Goal: Transaction & Acquisition: Purchase product/service

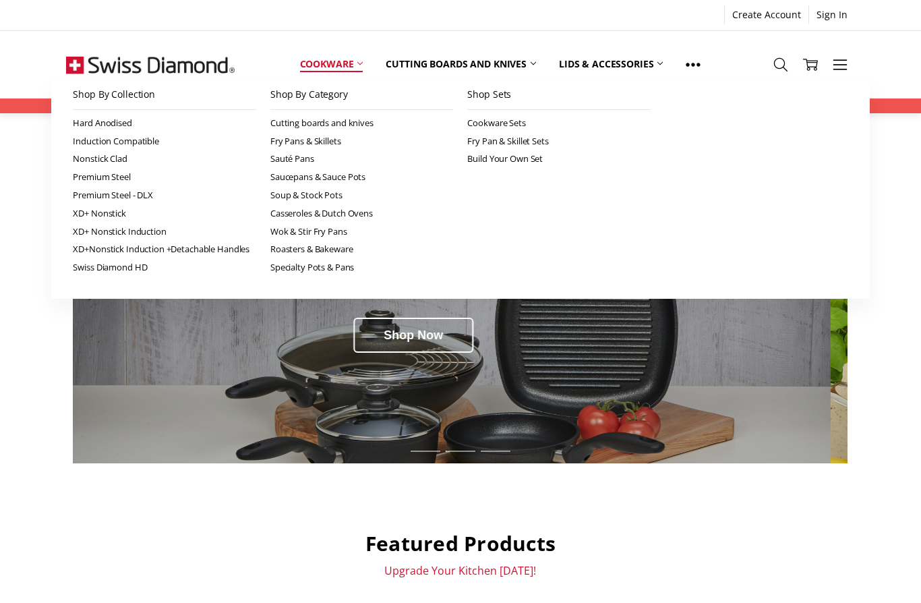
scroll to position [71, 0]
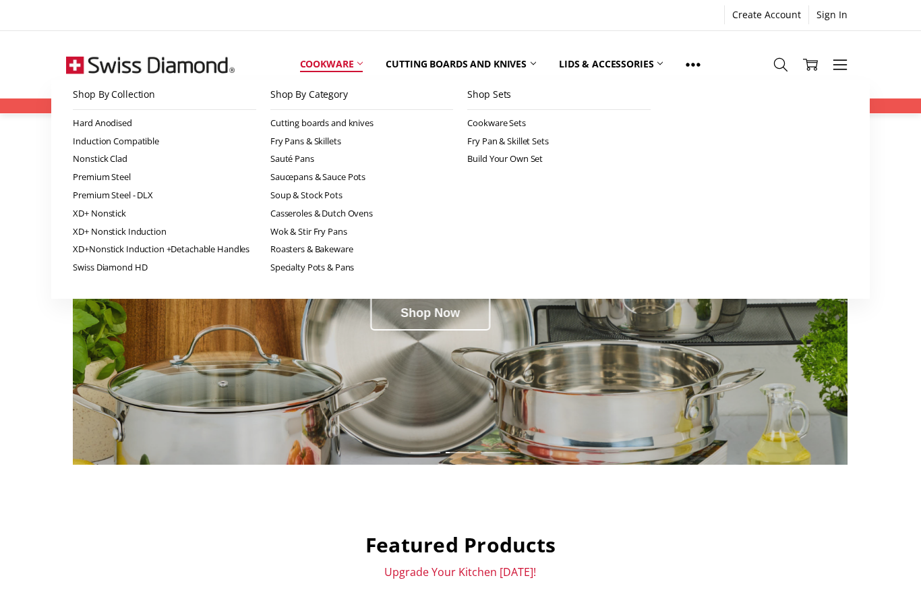
click at [360, 62] on icon at bounding box center [359, 63] width 5 height 5
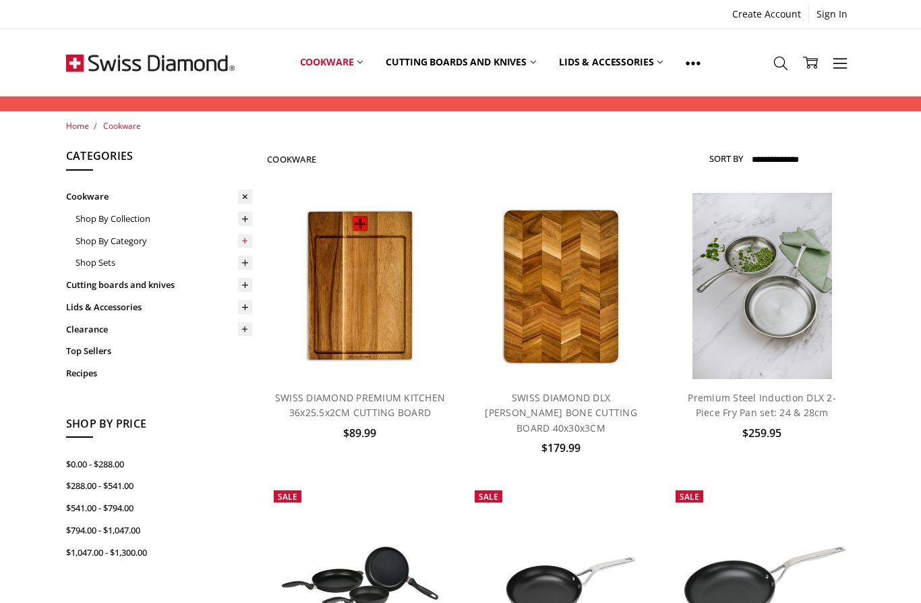
click at [247, 238] on icon at bounding box center [245, 241] width 10 height 10
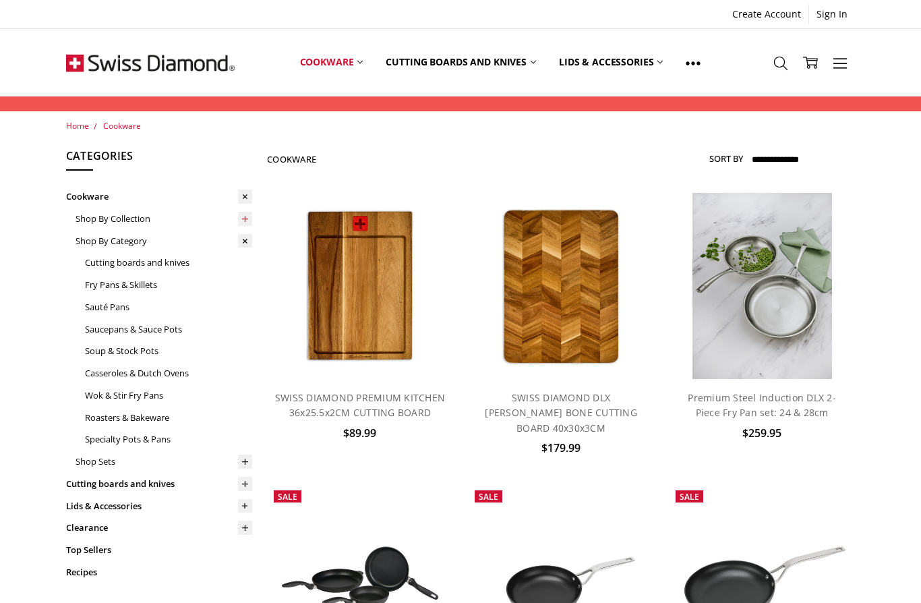
click at [245, 220] on icon at bounding box center [245, 219] width 10 height 10
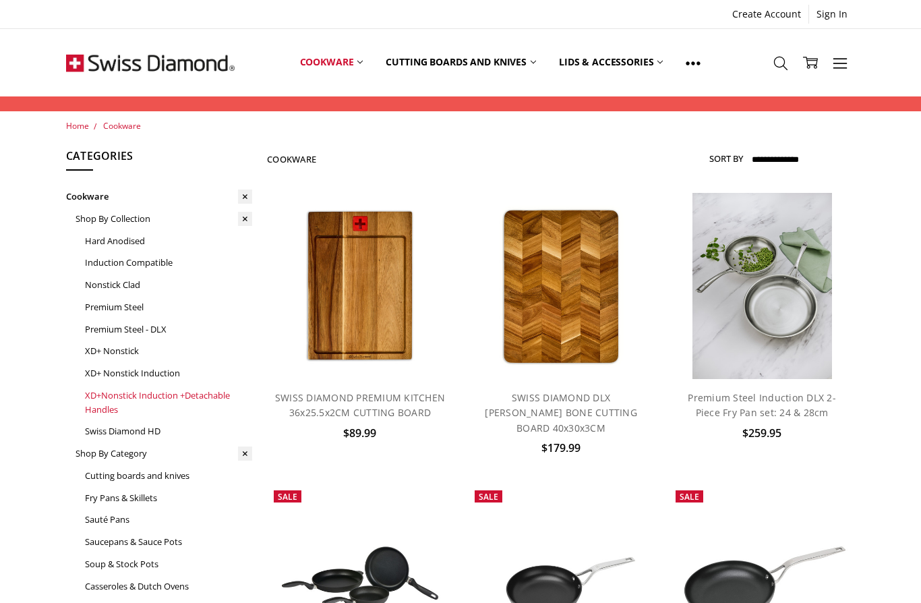
click at [130, 393] on link "XD+Nonstick Induction +Detachable Handles" at bounding box center [168, 402] width 167 height 36
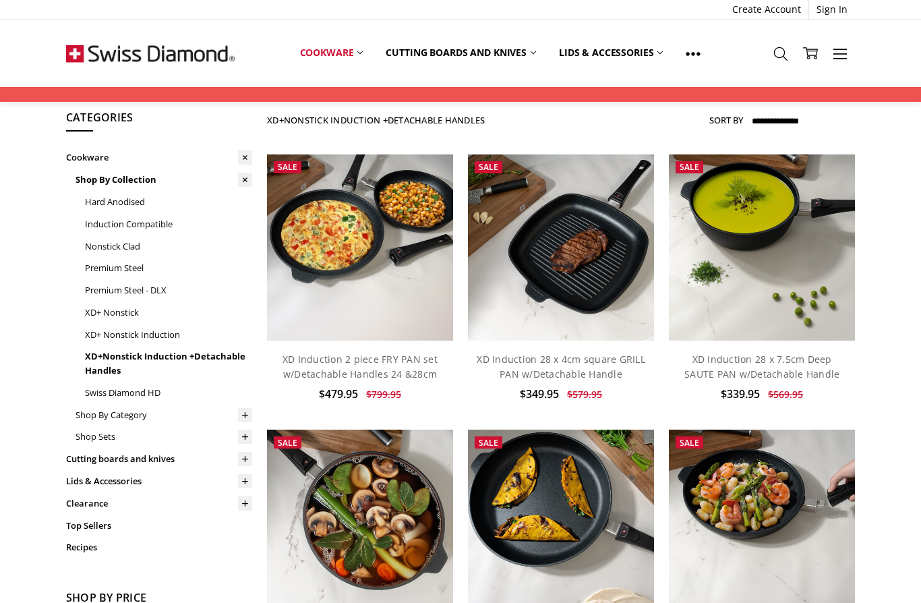
scroll to position [38, 0]
click at [779, 368] on link "XD Induction 28 x 7.5cm Deep SAUTE PAN w/Detachable Handle" at bounding box center [761, 367] width 155 height 28
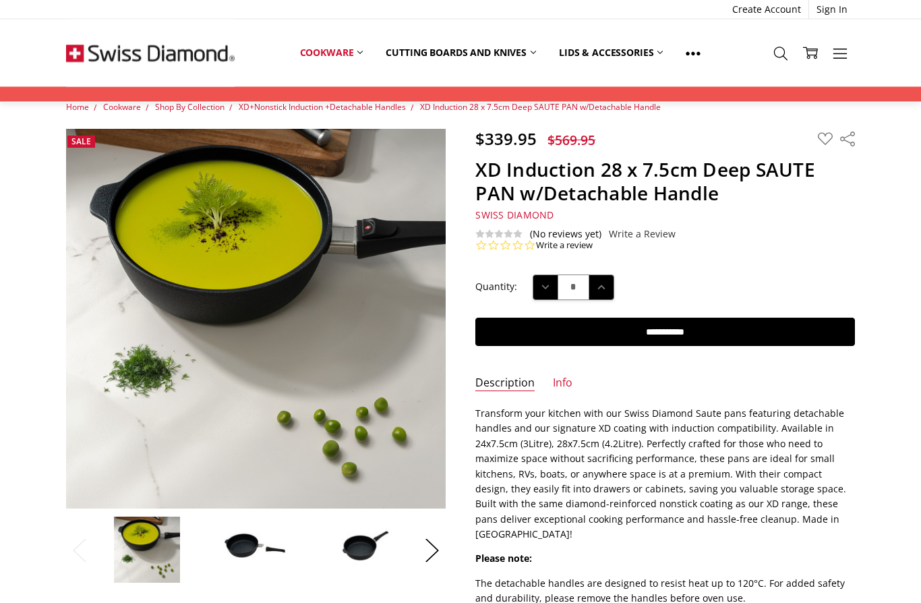
scroll to position [19, 0]
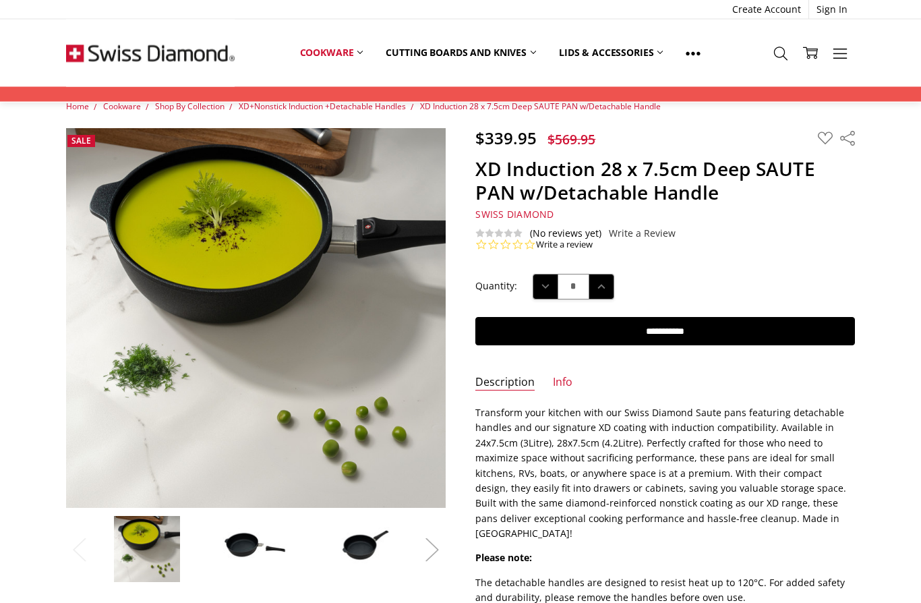
click at [433, 552] on button "Next" at bounding box center [432, 549] width 27 height 41
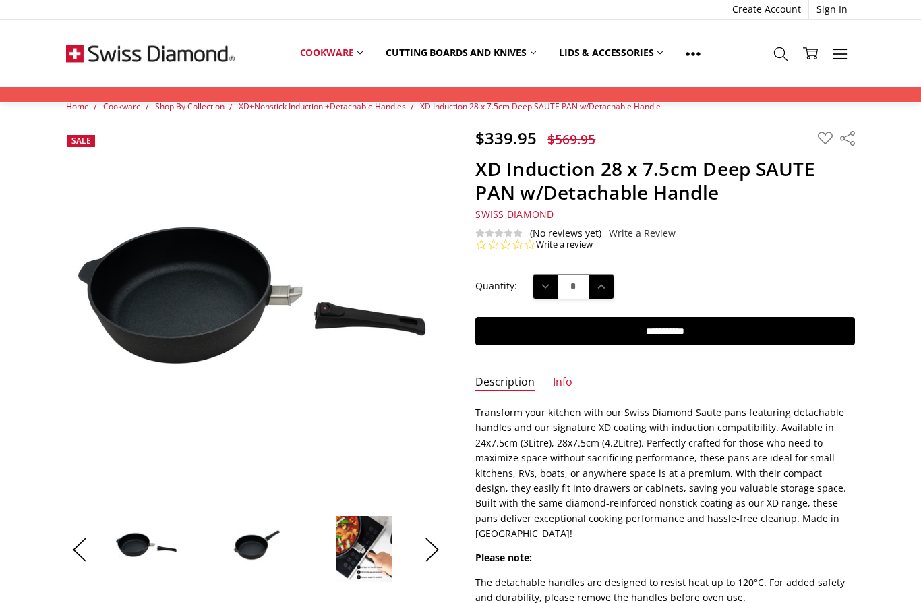
click at [369, 544] on img at bounding box center [364, 548] width 57 height 67
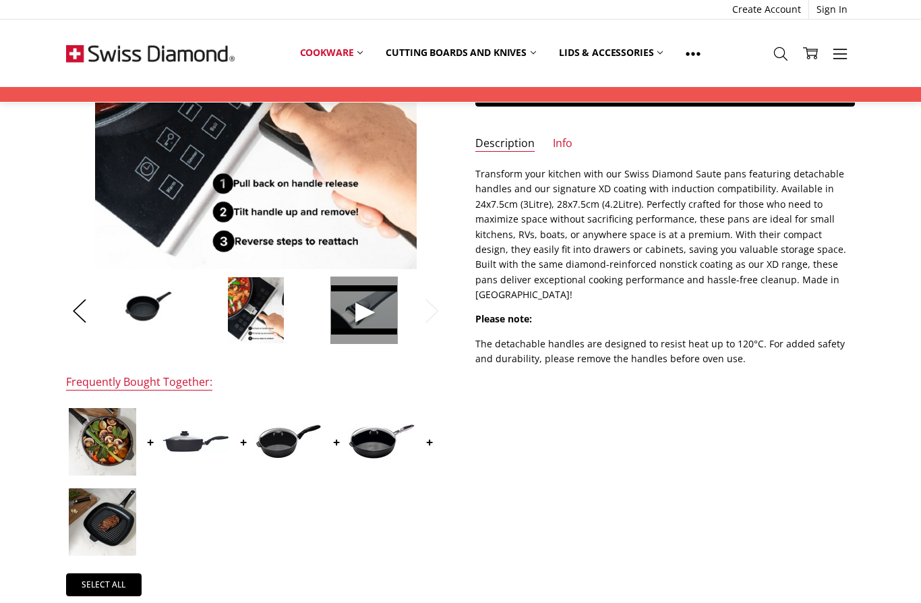
scroll to position [0, 0]
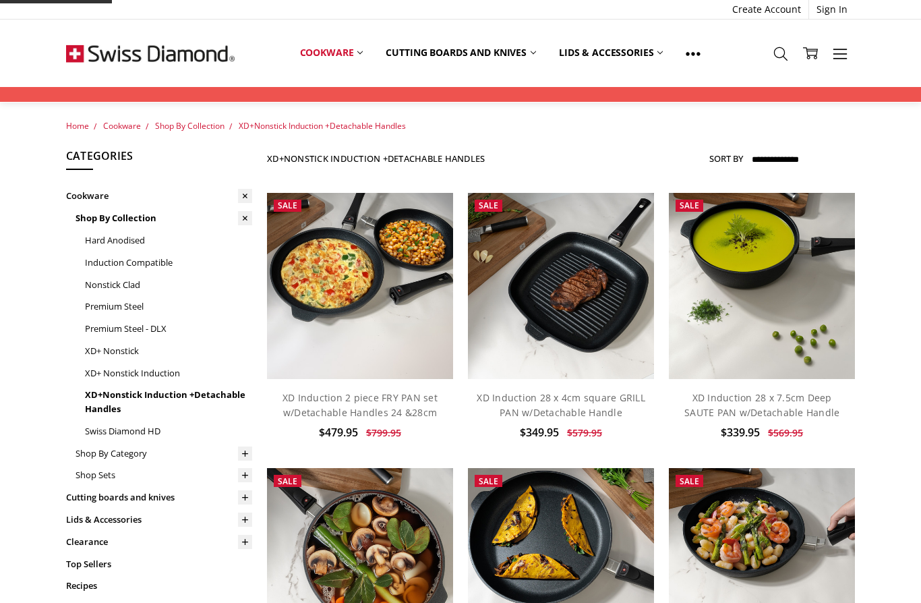
scroll to position [38, 0]
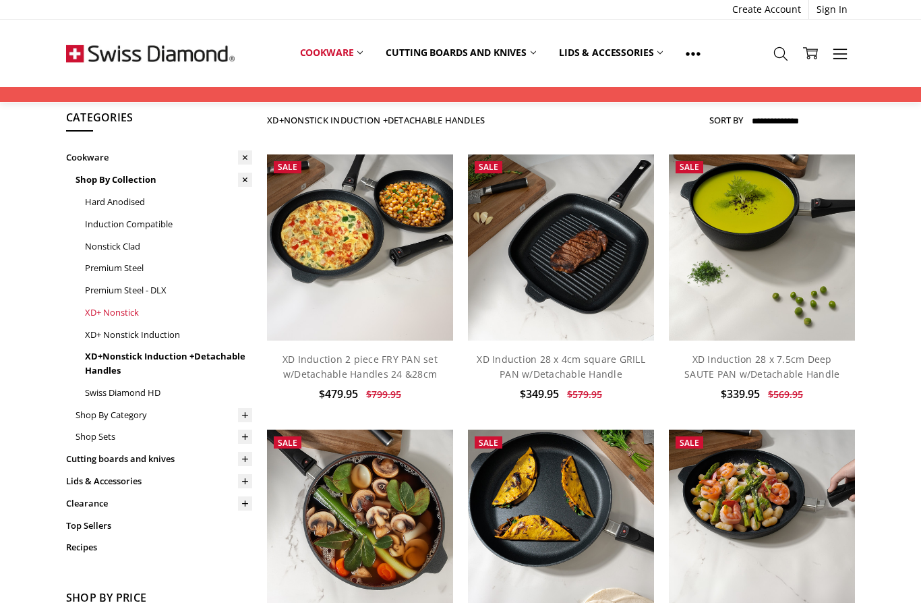
click at [119, 307] on link "XD+ Nonstick" at bounding box center [168, 312] width 167 height 22
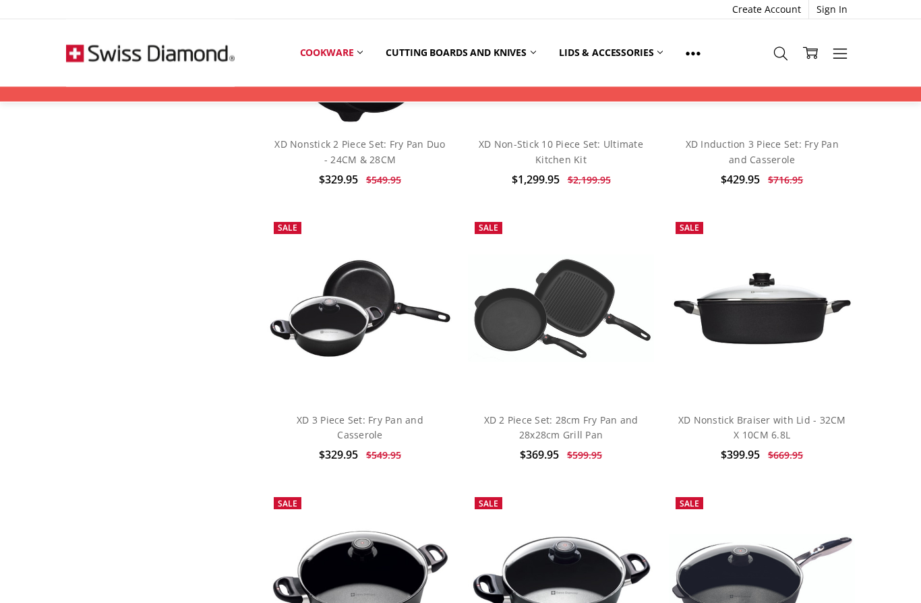
scroll to position [1935, 0]
click at [772, 415] on link "XD Nonstick Braiser with Lid - 32CM X 10CM 6.8L" at bounding box center [762, 427] width 168 height 28
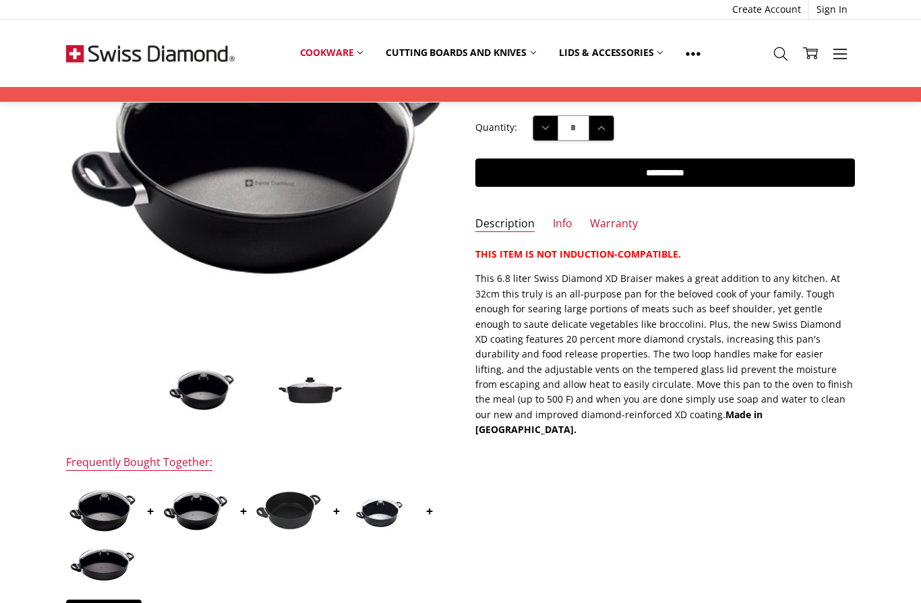
scroll to position [177, 0]
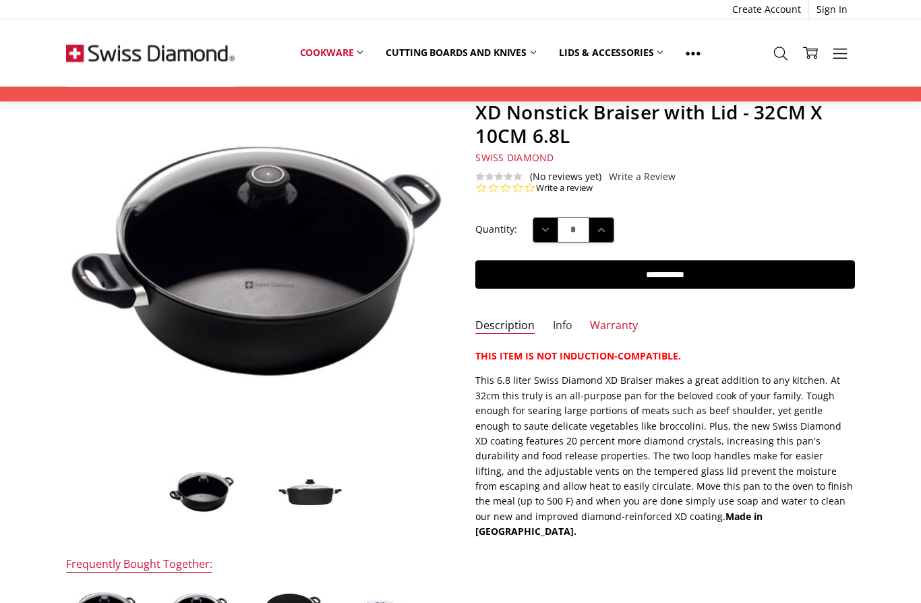
click at [560, 326] on link "Info" at bounding box center [563, 327] width 20 height 16
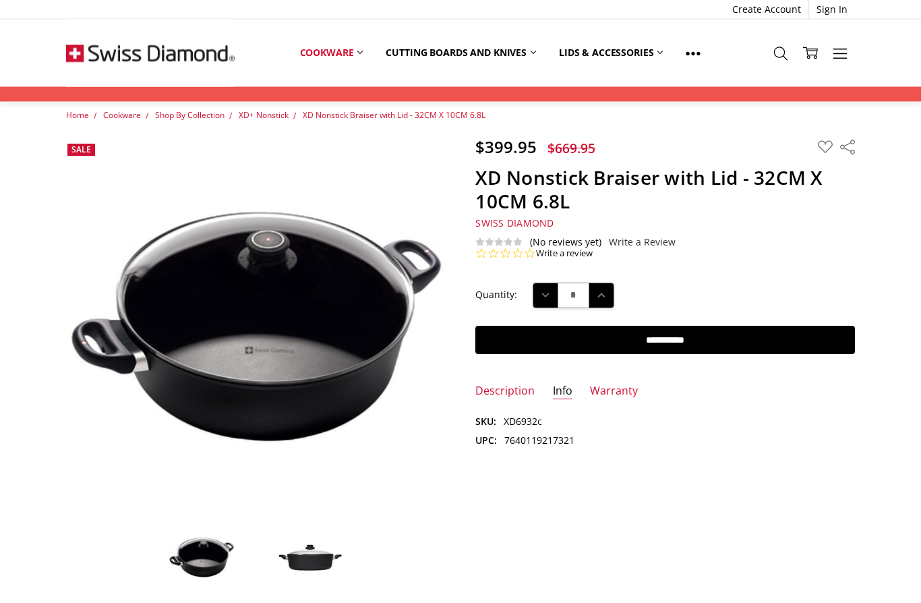
scroll to position [0, 0]
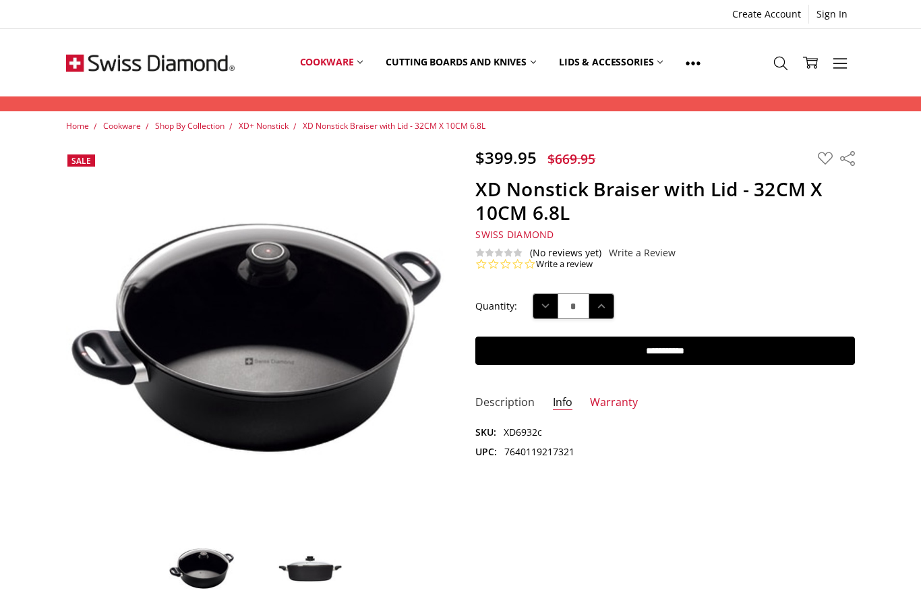
click at [514, 400] on link "Description" at bounding box center [504, 403] width 59 height 16
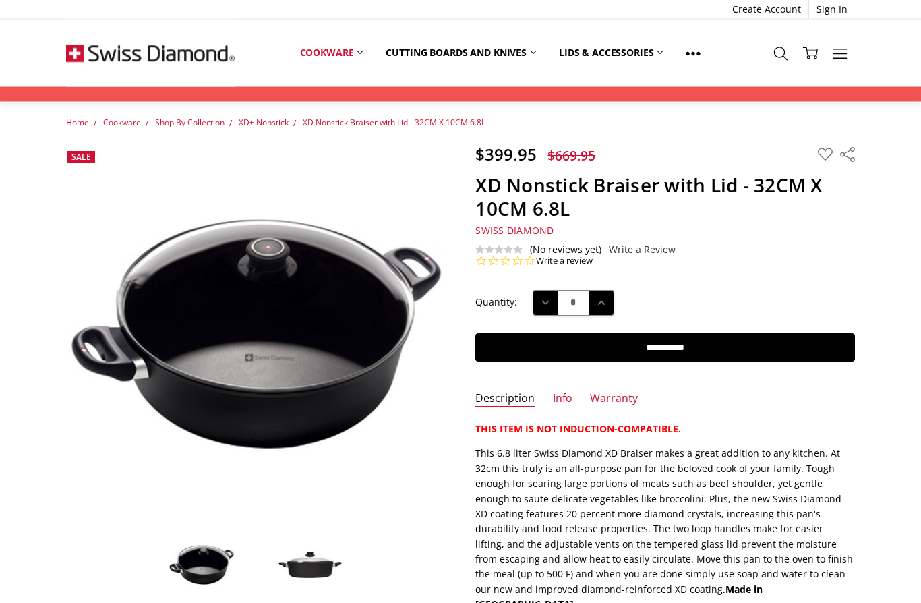
scroll to position [11, 0]
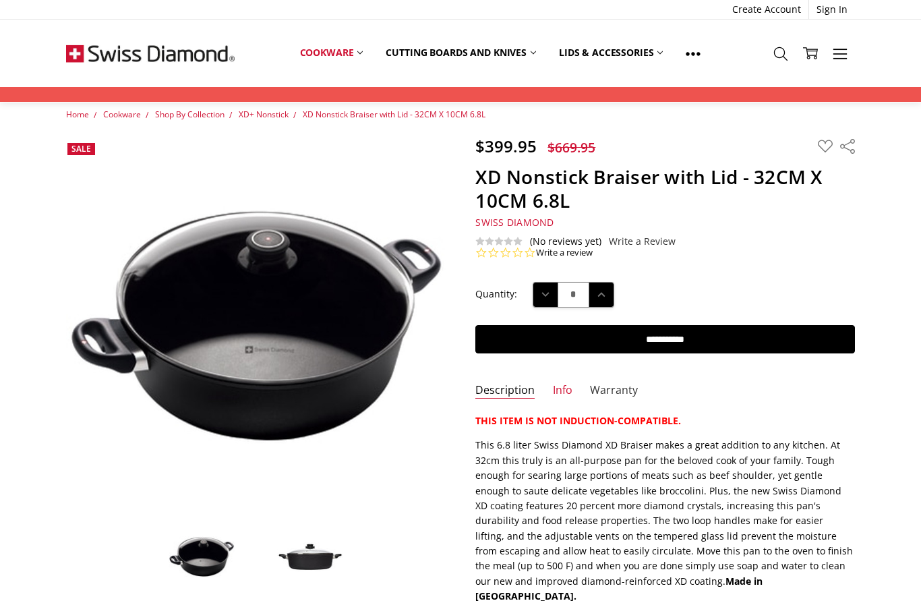
click at [610, 394] on link "Warranty" at bounding box center [614, 391] width 48 height 16
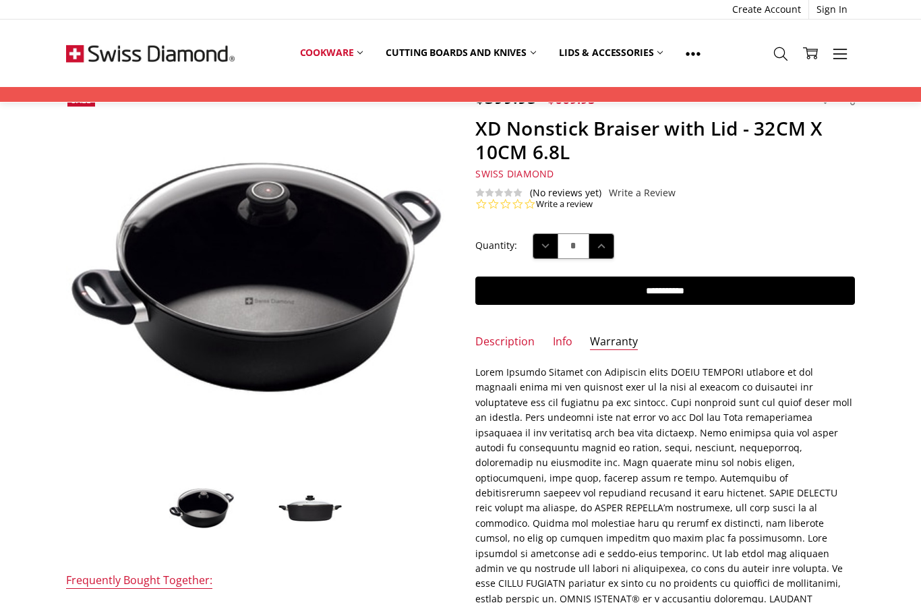
scroll to position [56, 0]
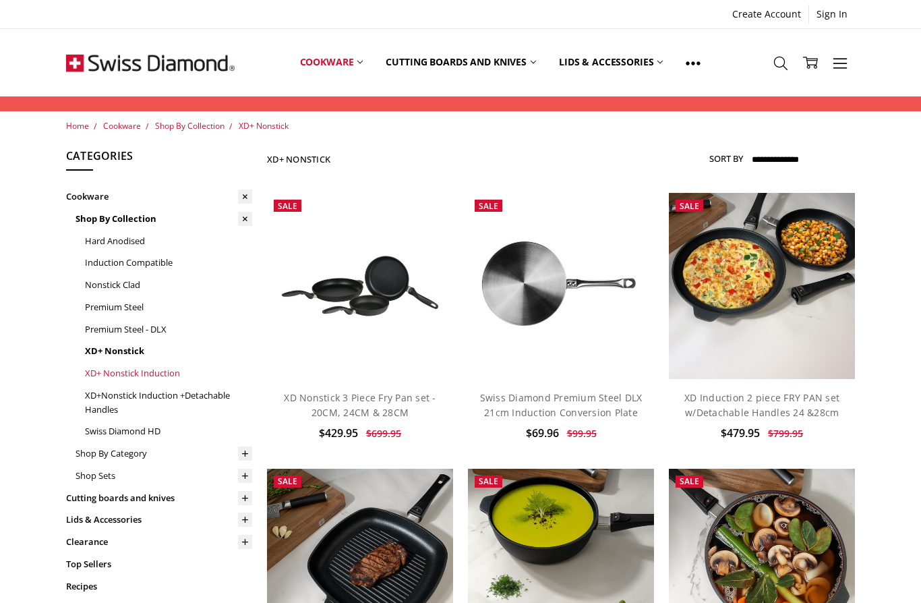
click at [138, 367] on link "XD+ Nonstick Induction" at bounding box center [168, 373] width 167 height 22
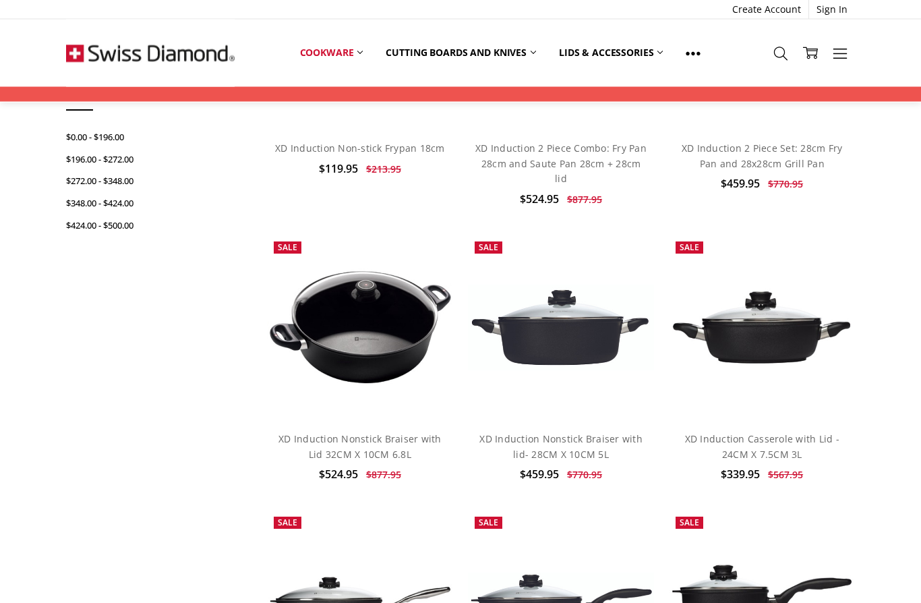
scroll to position [539, 0]
click at [363, 432] on link "XD Induction Nonstick Braiser with Lid 32CM X 10CM 6.8L" at bounding box center [359, 446] width 163 height 28
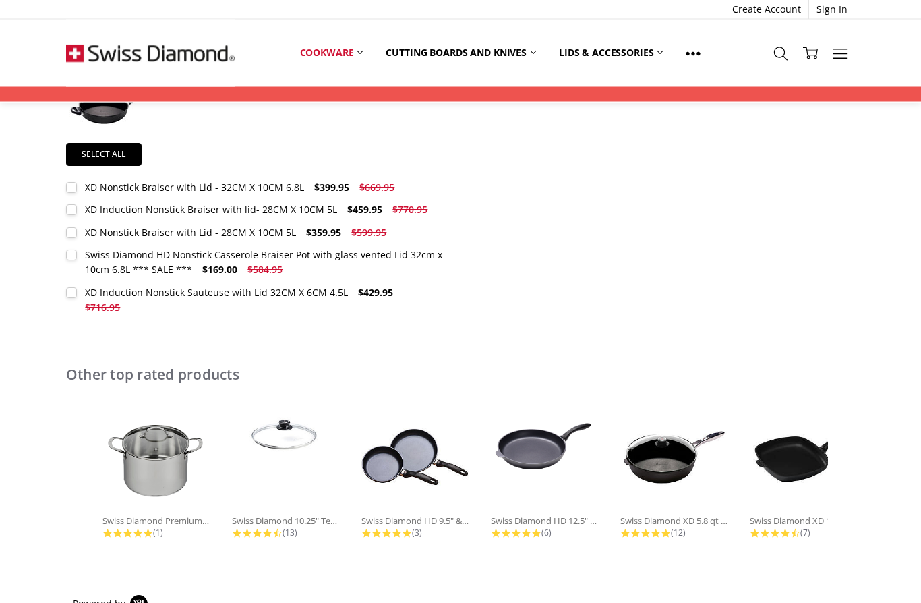
scroll to position [634, 0]
click at [291, 423] on img at bounding box center [286, 436] width 108 height 67
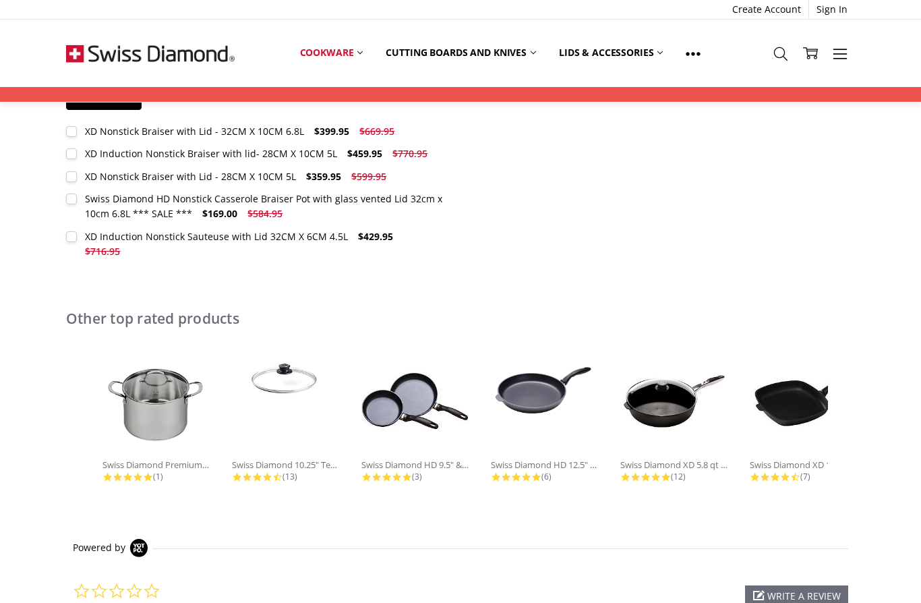
scroll to position [694, 0]
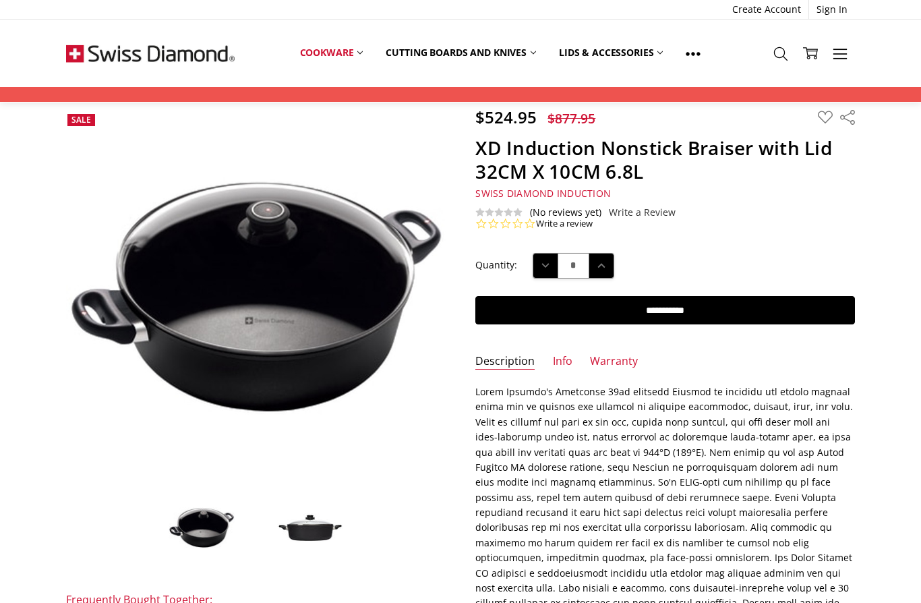
scroll to position [37, 0]
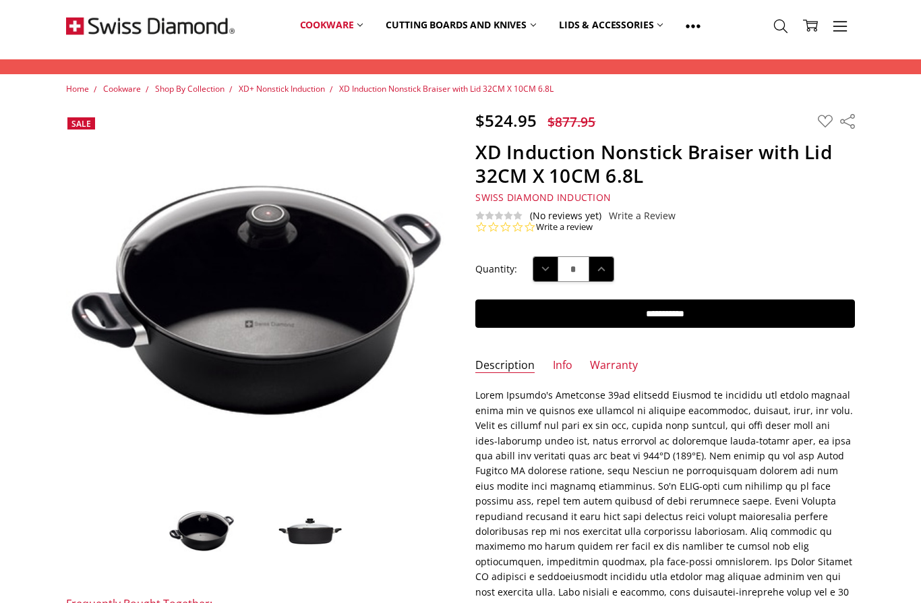
click at [316, 524] on img at bounding box center [309, 531] width 67 height 30
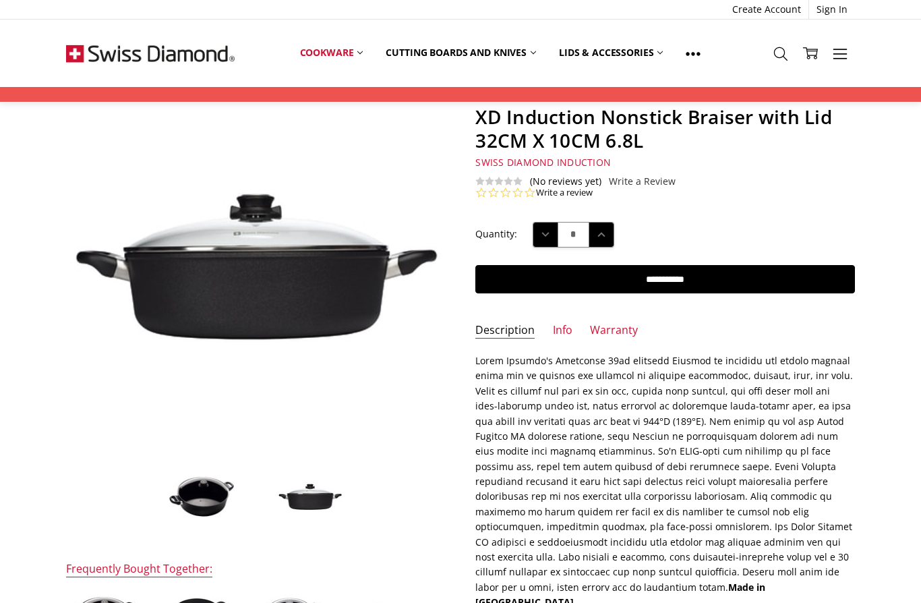
scroll to position [0, 0]
